Goal: Task Accomplishment & Management: Complete application form

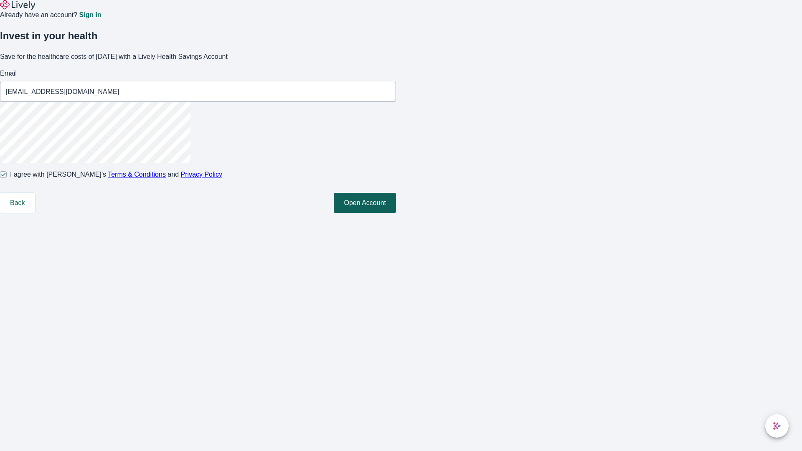
click at [396, 213] on button "Open Account" at bounding box center [365, 203] width 62 height 20
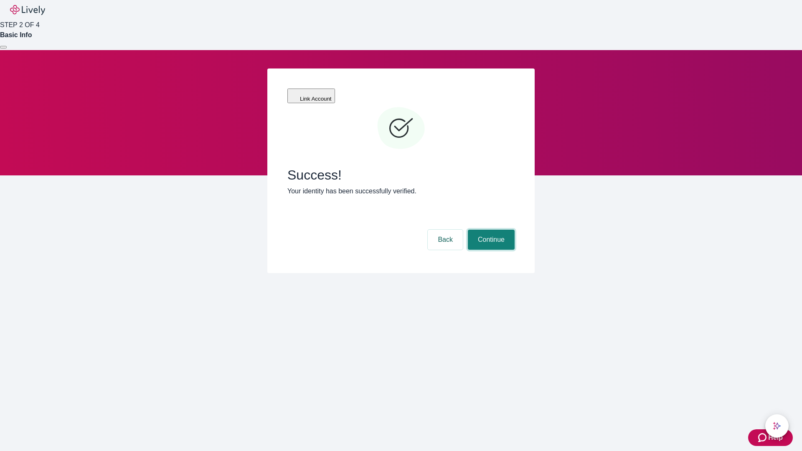
click at [490, 230] on button "Continue" at bounding box center [491, 240] width 47 height 20
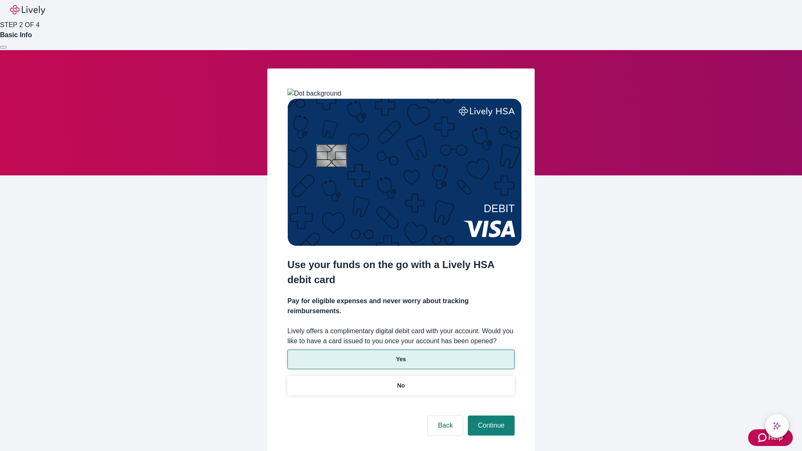
click at [400, 355] on p "Yes" at bounding box center [401, 359] width 10 height 9
click at [490, 416] on button "Continue" at bounding box center [491, 426] width 47 height 20
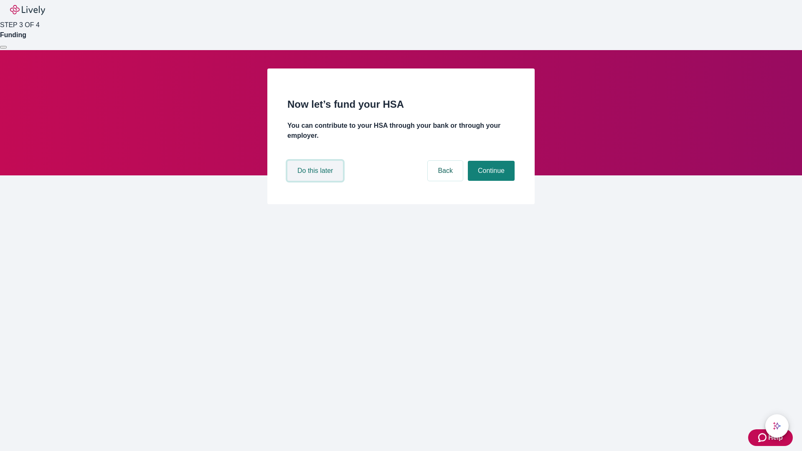
click at [316, 181] on button "Do this later" at bounding box center [315, 171] width 56 height 20
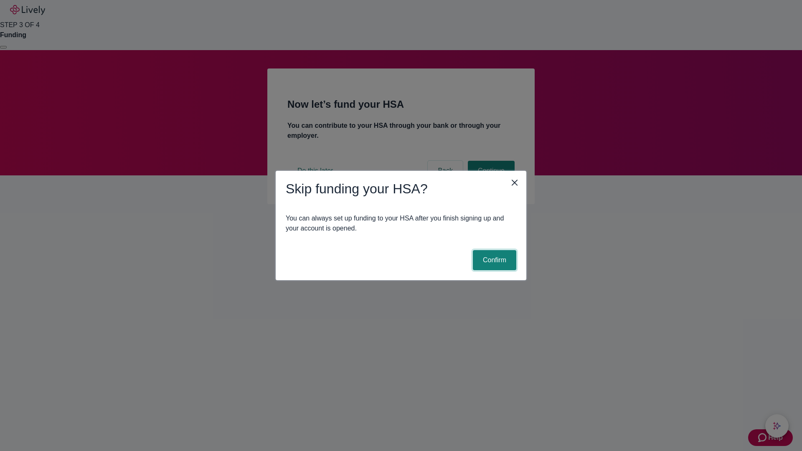
click at [493, 260] on button "Confirm" at bounding box center [494, 260] width 43 height 20
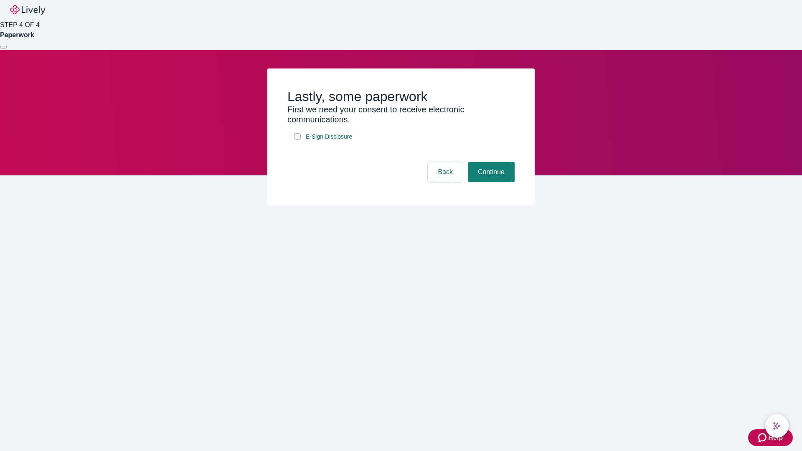
click at [297, 140] on input "E-Sign Disclosure" at bounding box center [297, 136] width 7 height 7
checkbox input "true"
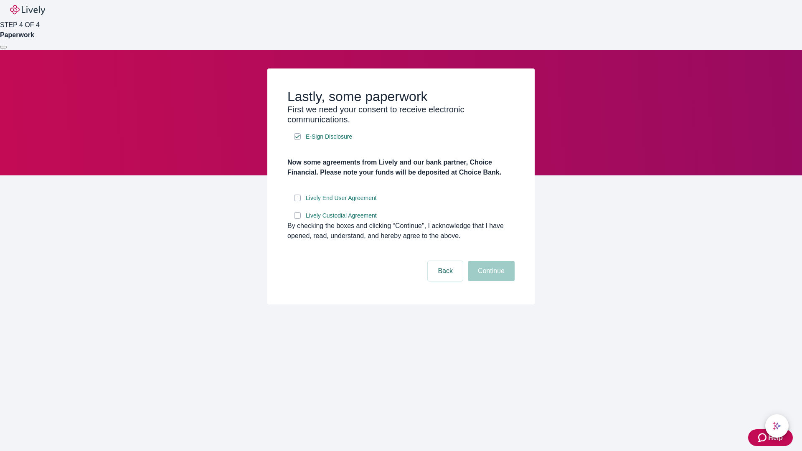
click at [297, 201] on input "Lively End User Agreement" at bounding box center [297, 198] width 7 height 7
checkbox input "true"
click at [297, 219] on input "Lively Custodial Agreement" at bounding box center [297, 215] width 7 height 7
checkbox input "true"
click at [490, 281] on button "Continue" at bounding box center [491, 271] width 47 height 20
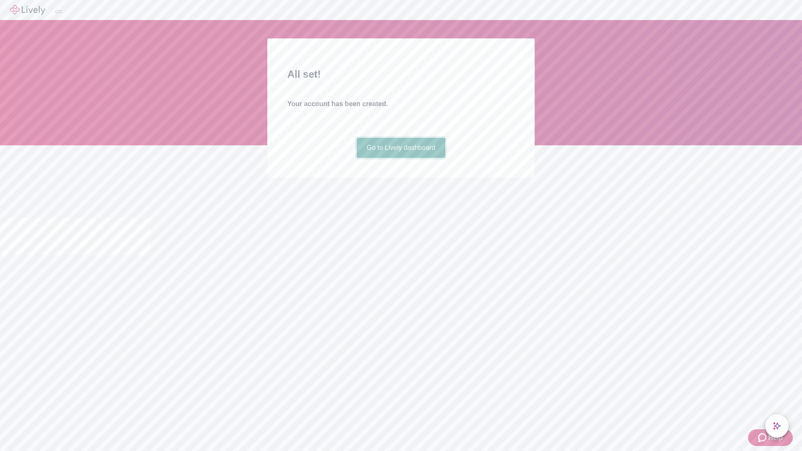
click at [400, 158] on link "Go to Lively dashboard" at bounding box center [401, 148] width 89 height 20
